Goal: Communication & Community: Share content

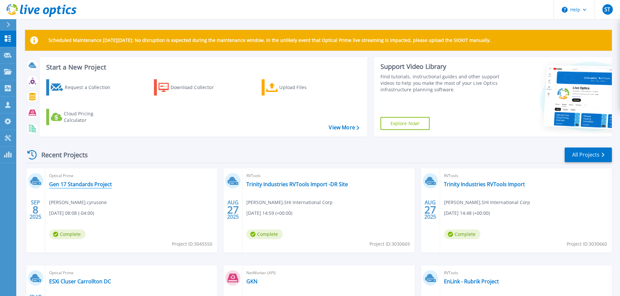
click at [101, 186] on link "Gen 17 Standards Project" at bounding box center [80, 184] width 63 height 7
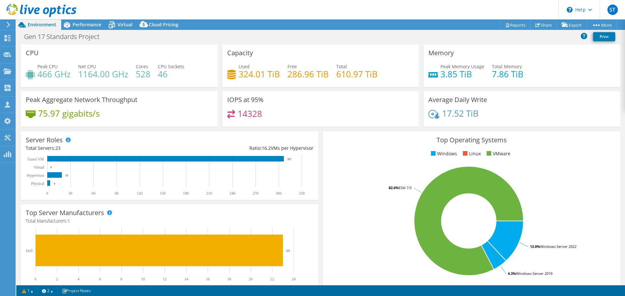
click at [543, 18] on header "ST Channel Partner [PERSON_NAME] [PERSON_NAME][EMAIL_ADDRESS][DOMAIN_NAME] SHI …" at bounding box center [312, 10] width 625 height 20
click at [539, 24] on link "Share" at bounding box center [543, 25] width 27 height 10
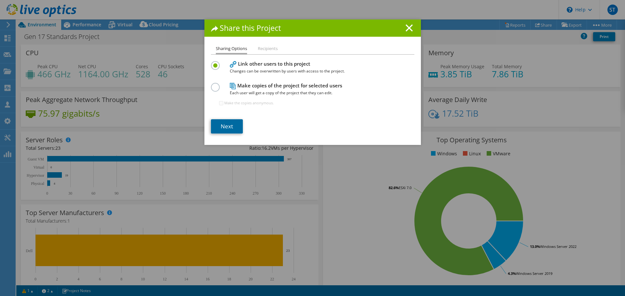
click at [233, 128] on link "Next" at bounding box center [227, 126] width 32 height 14
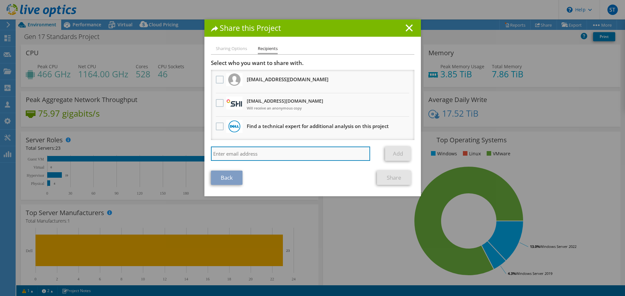
click at [315, 155] on input "search" at bounding box center [290, 154] width 159 height 14
type input "[PERSON_NAME][EMAIL_ADDRESS][DOMAIN_NAME]"
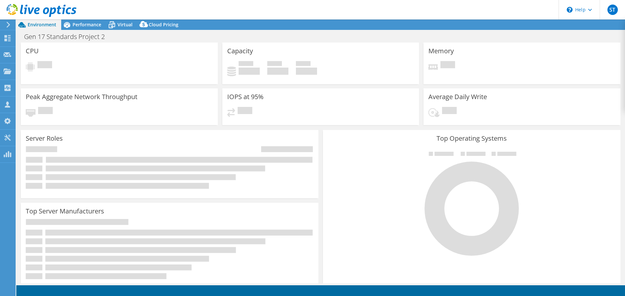
select select "USD"
